Goal: Find specific page/section: Find specific page/section

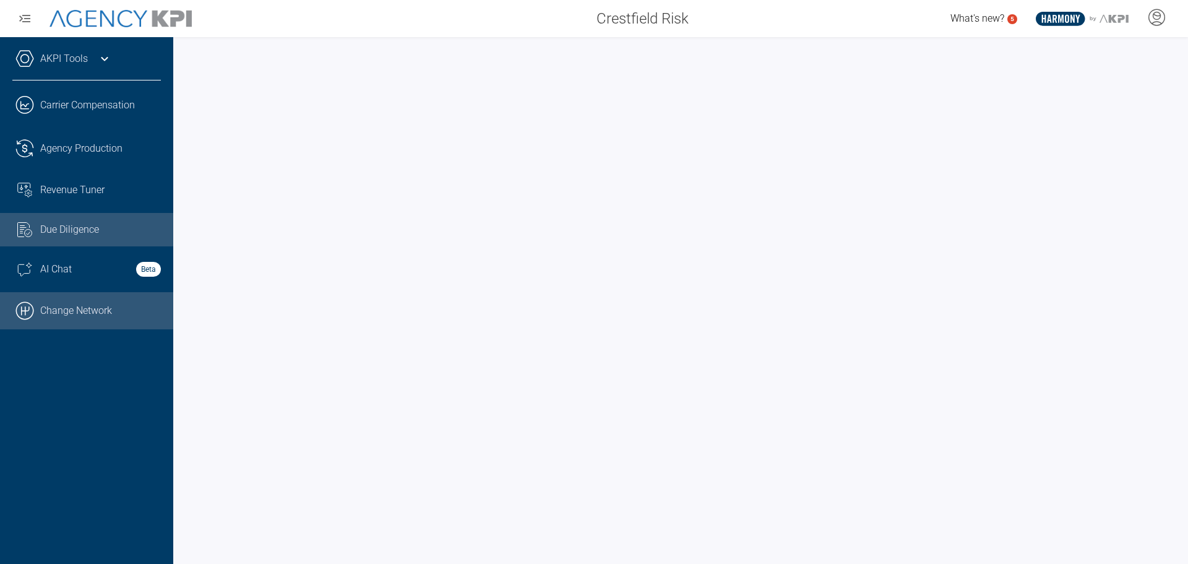
click at [30, 318] on icon ".cls-1{fill:none;stroke:#000;stroke-linecap:round;stroke-linejoin:round;stroke-…" at bounding box center [24, 310] width 19 height 19
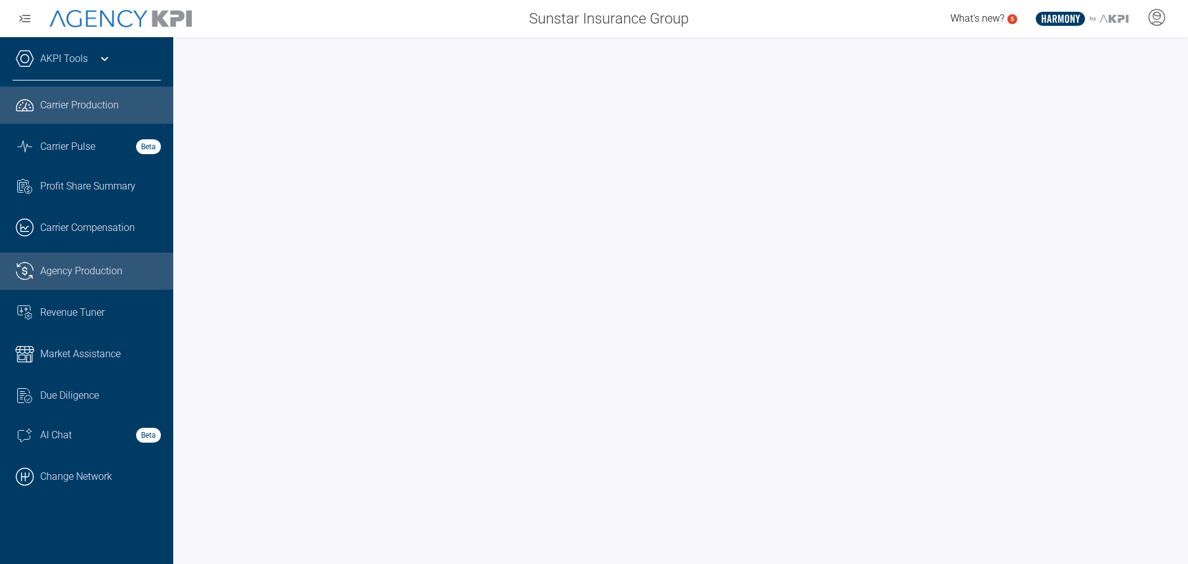
click at [90, 272] on span "Agency Production" at bounding box center [81, 271] width 82 height 15
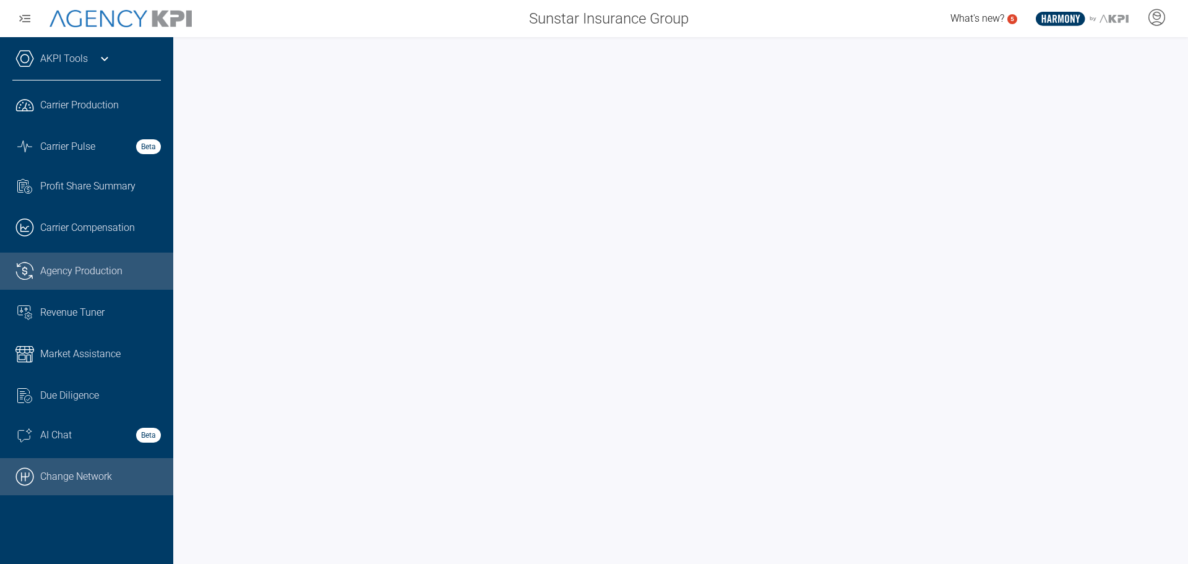
click at [74, 476] on link ".cls-1{fill:none;stroke:#000;stroke-linecap:round;stroke-linejoin:round;stroke-…" at bounding box center [86, 476] width 173 height 37
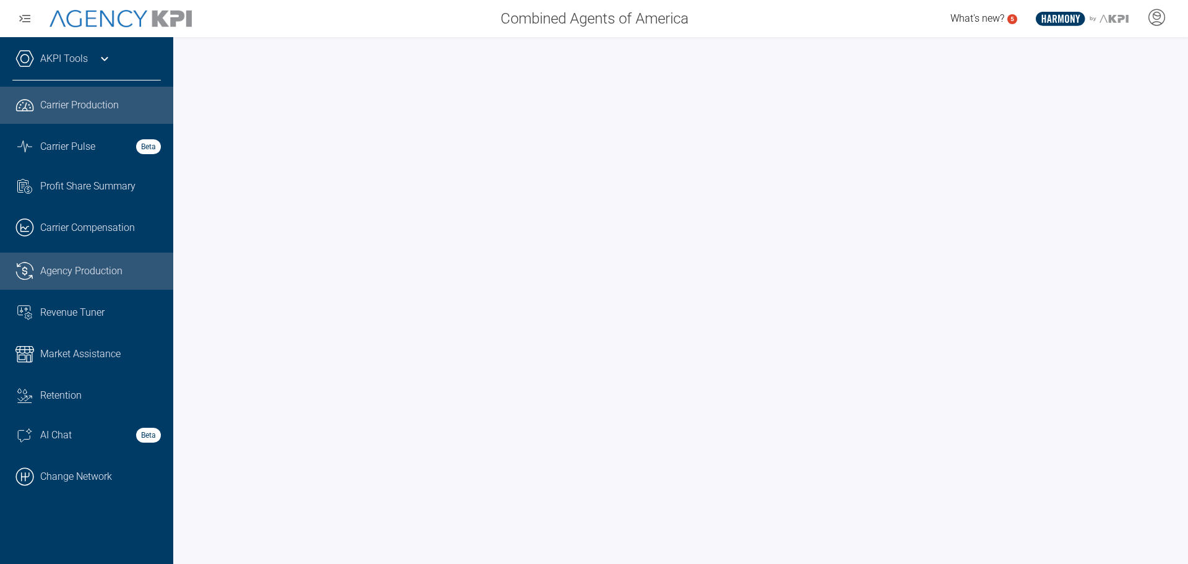
click at [90, 269] on span "Agency Production" at bounding box center [81, 271] width 82 height 15
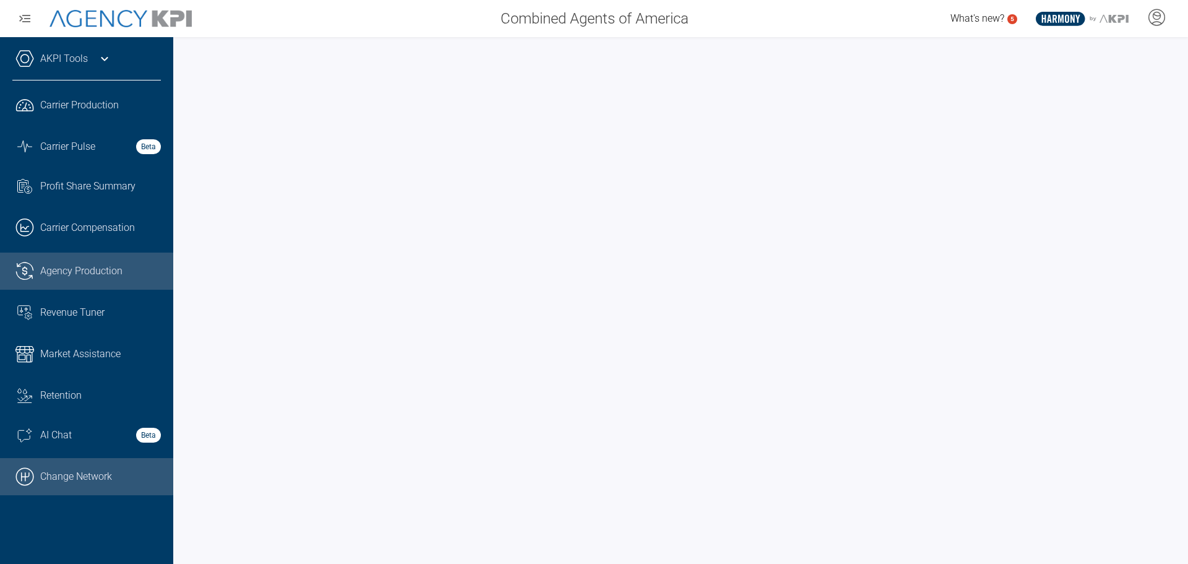
click at [58, 477] on link ".cls-1{fill:none;stroke:#000;stroke-linecap:round;stroke-linejoin:round;stroke-…" at bounding box center [86, 476] width 173 height 37
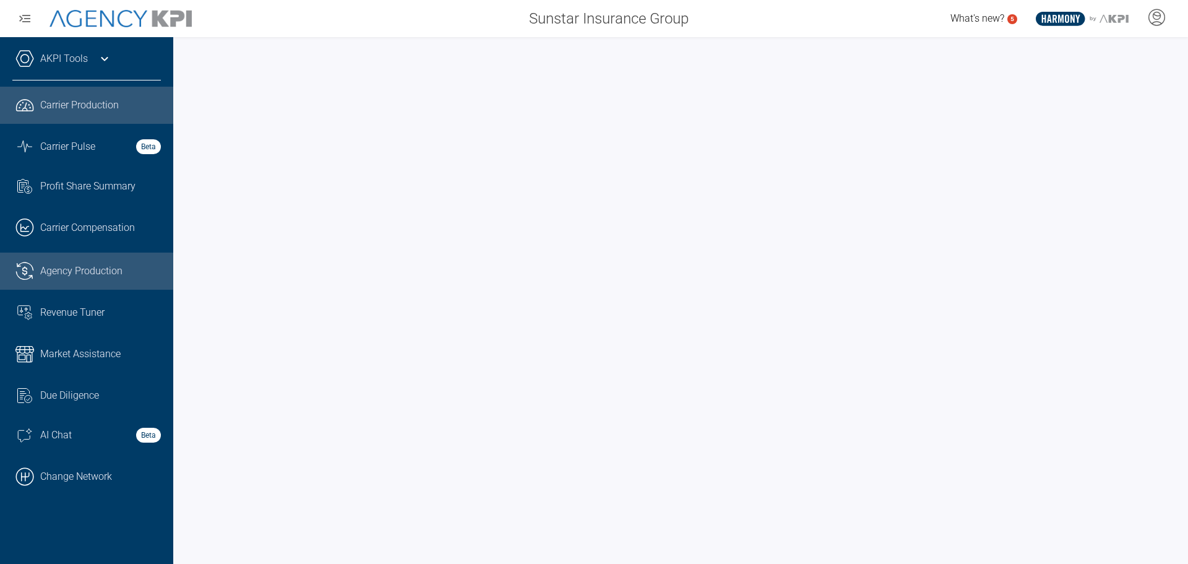
click at [71, 266] on span "Agency Production" at bounding box center [81, 271] width 82 height 15
